Goal: Check status: Check status

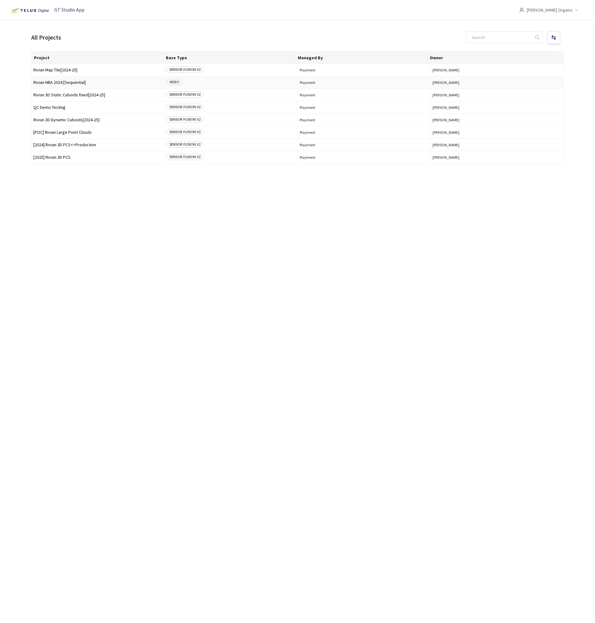
click at [58, 83] on span "Rivian HBA 2024 [Sequential]" at bounding box center [97, 82] width 129 height 5
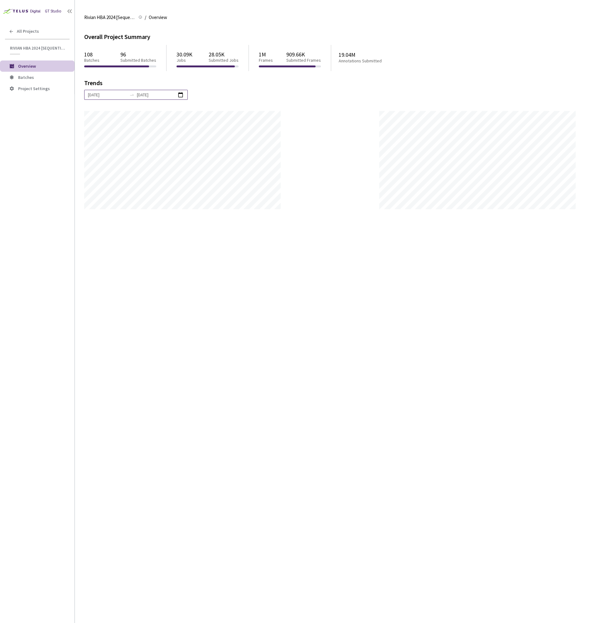
scroll to position [623, 595]
click at [36, 80] on li "Batches" at bounding box center [37, 77] width 75 height 11
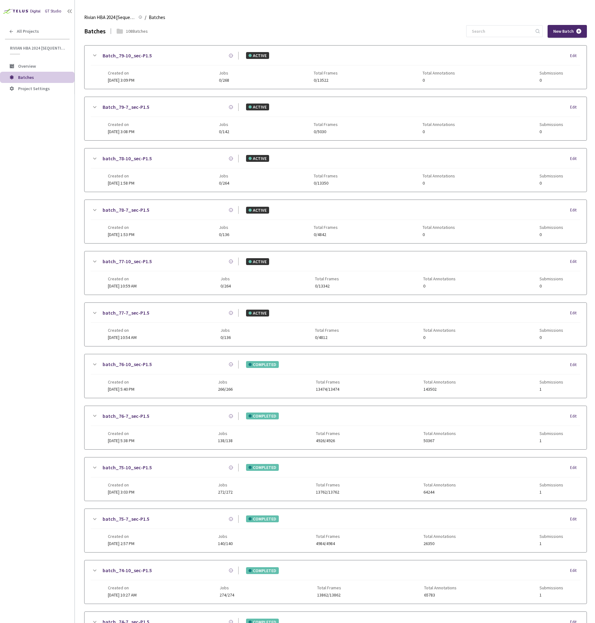
click at [73, 356] on div "GT Studio All Projects Rivian HBA 2024 [Sequential] Rivian HBA 2024 [Sequential…" at bounding box center [37, 293] width 75 height 586
click at [70, 384] on div "GT Studio All Projects Rivian HBA 2024 [Sequential] Rivian HBA 2024 [Sequential…" at bounding box center [37, 293] width 75 height 586
click at [71, 396] on div "GT Studio All Projects Rivian HBA 2024 [Sequential] Rivian HBA 2024 [Sequential…" at bounding box center [37, 293] width 75 height 586
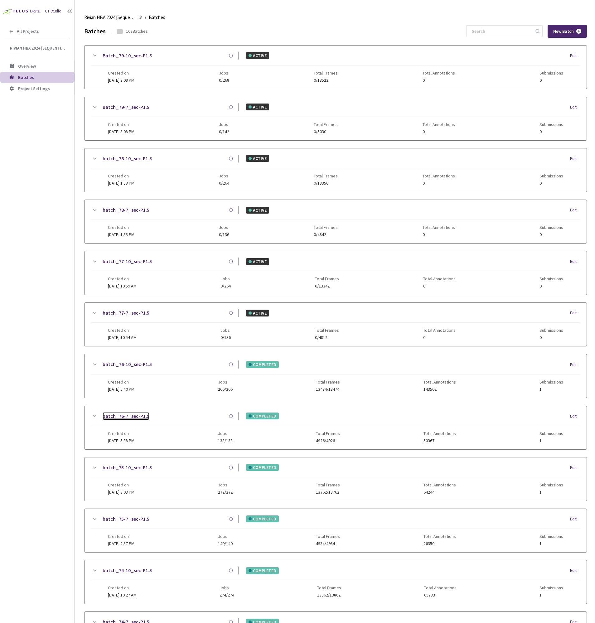
click at [145, 414] on link "batch_76-7_sec-P1.5" at bounding box center [126, 416] width 47 height 8
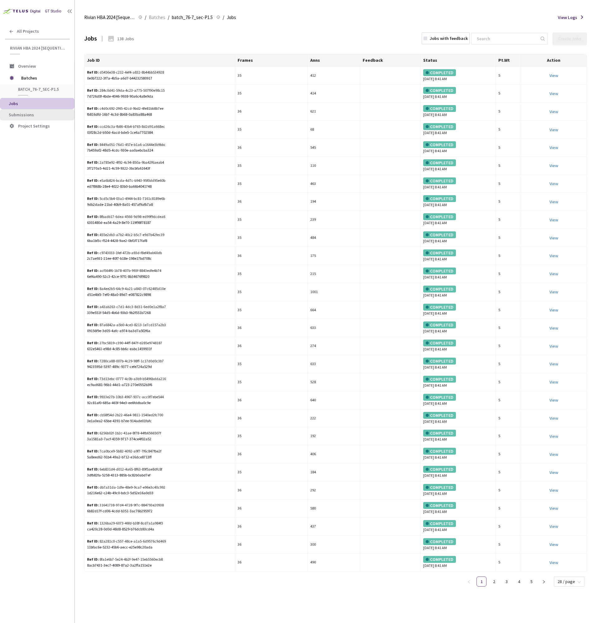
click at [41, 116] on span "Submissions" at bounding box center [39, 114] width 61 height 5
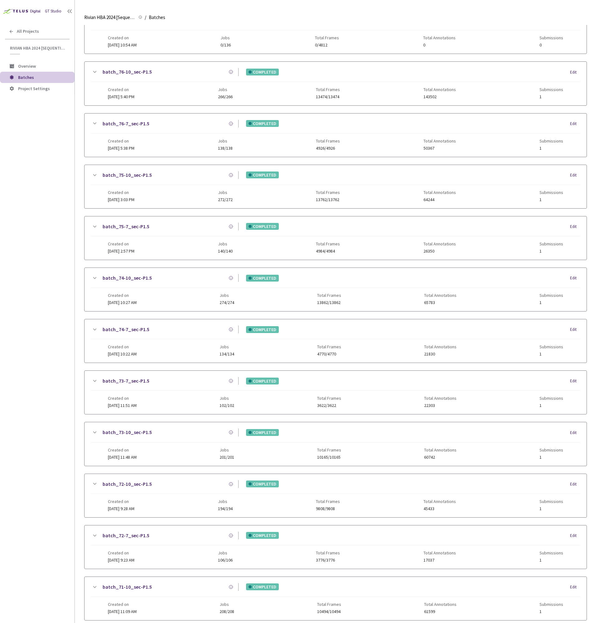
scroll to position [195, 0]
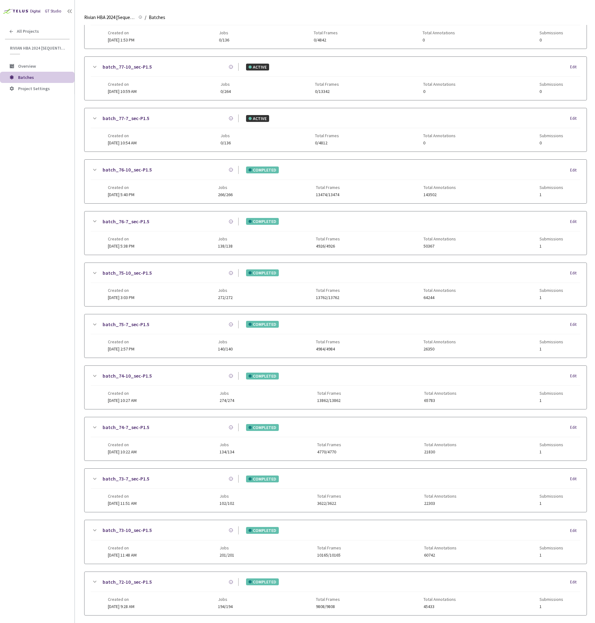
click at [202, 329] on div "batch_75-7_sec-P1.5 COMPLETED Edit" at bounding box center [336, 328] width 490 height 14
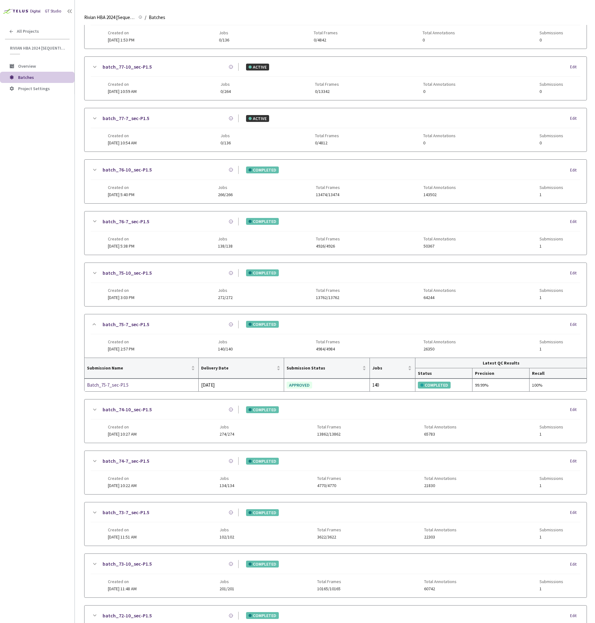
click at [196, 273] on div "batch_75-10_sec-P1.5" at bounding box center [168, 273] width 140 height 8
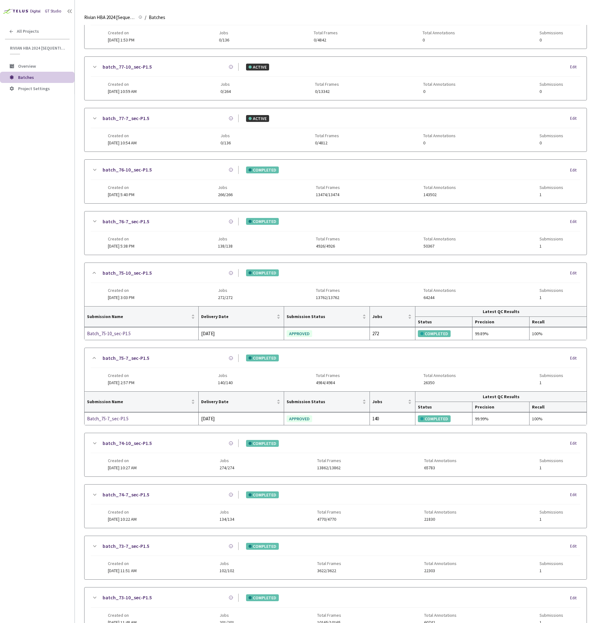
click at [205, 220] on div "batch_76-7_sec-P1.5" at bounding box center [168, 222] width 140 height 8
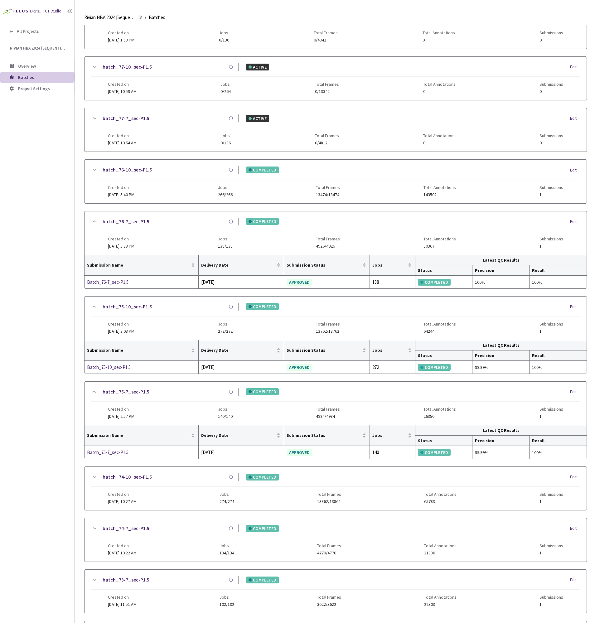
click at [198, 168] on div "batch_76-10_sec-P1.5" at bounding box center [168, 170] width 140 height 8
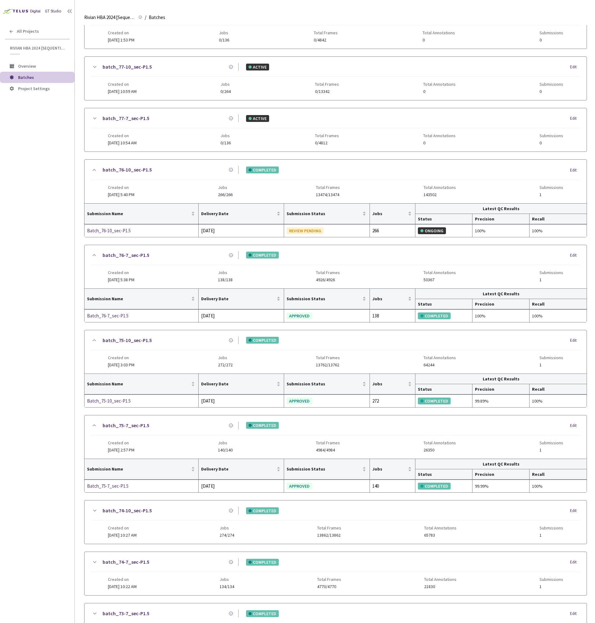
click at [75, 280] on main "Rivian HBA 2024 [Sequential] Rivian HBA 2024 [Sequential] / Batches Batches Bat…" at bounding box center [335, 311] width 520 height 623
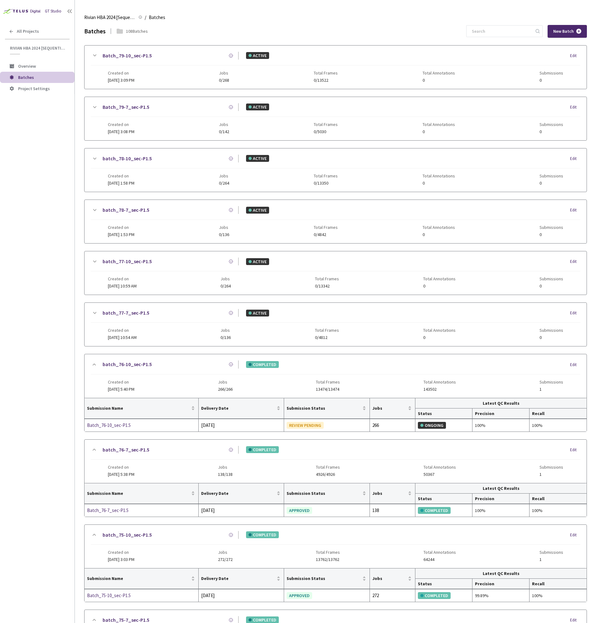
drag, startPoint x: 48, startPoint y: 161, endPoint x: 82, endPoint y: 144, distance: 38.3
click at [48, 161] on div "GT Studio All Projects Rivian HBA 2024 [Sequential] Rivian HBA 2024 [Sequential…" at bounding box center [37, 293] width 75 height 586
click at [74, 273] on div "GT Studio All Projects Rivian HBA 2024 [Sequential] Rivian HBA 2024 [Sequential…" at bounding box center [37, 293] width 75 height 586
click at [41, 274] on div "GT Studio All Projects Rivian HBA 2024 [Sequential] Rivian HBA 2024 [Sequential…" at bounding box center [37, 293] width 75 height 586
